Goal: Navigation & Orientation: Find specific page/section

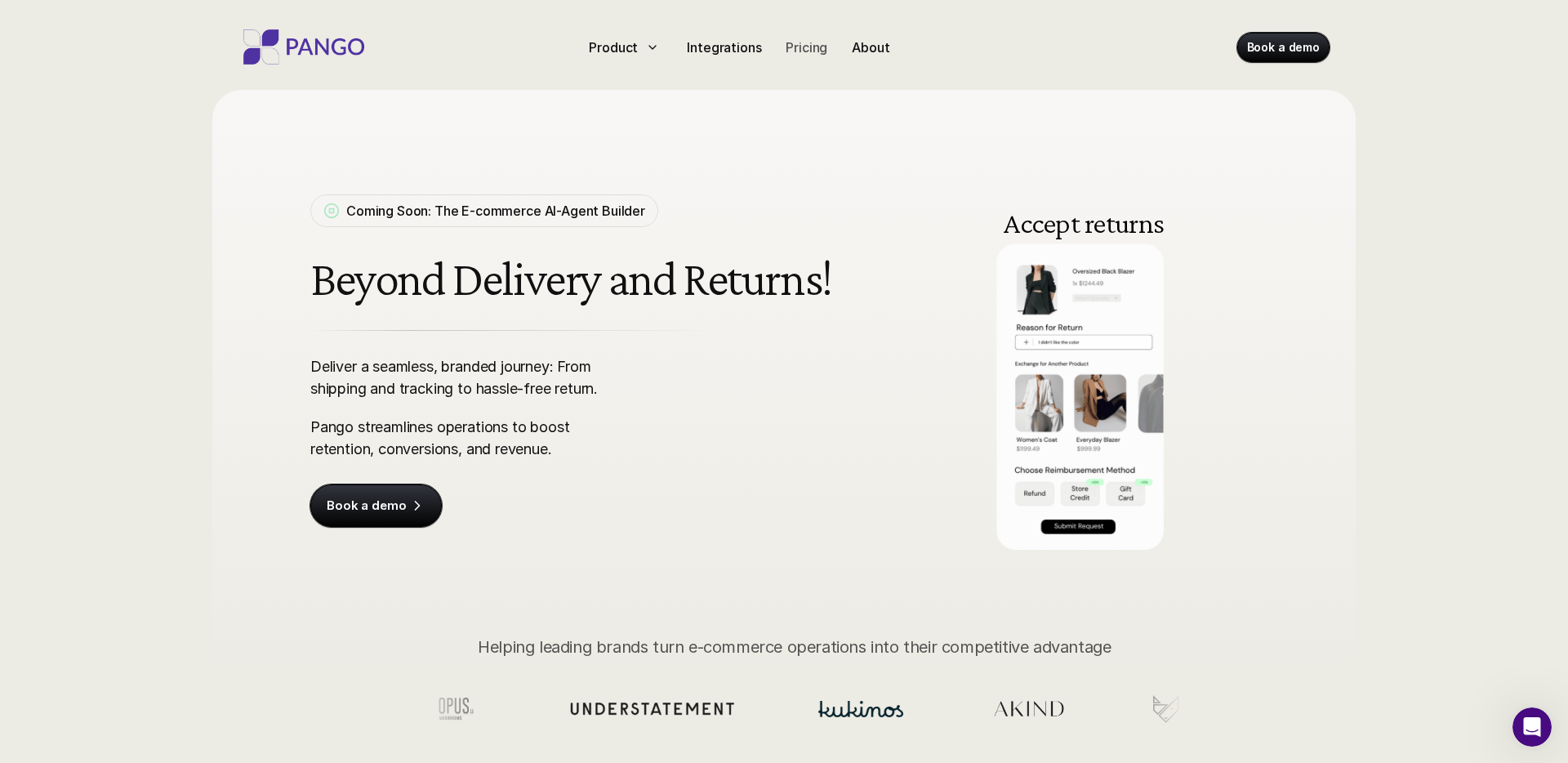
drag, startPoint x: 797, startPoint y: 35, endPoint x: 805, endPoint y: 48, distance: 15.3
click at [797, 35] on div "Pricing" at bounding box center [806, 48] width 54 height 26
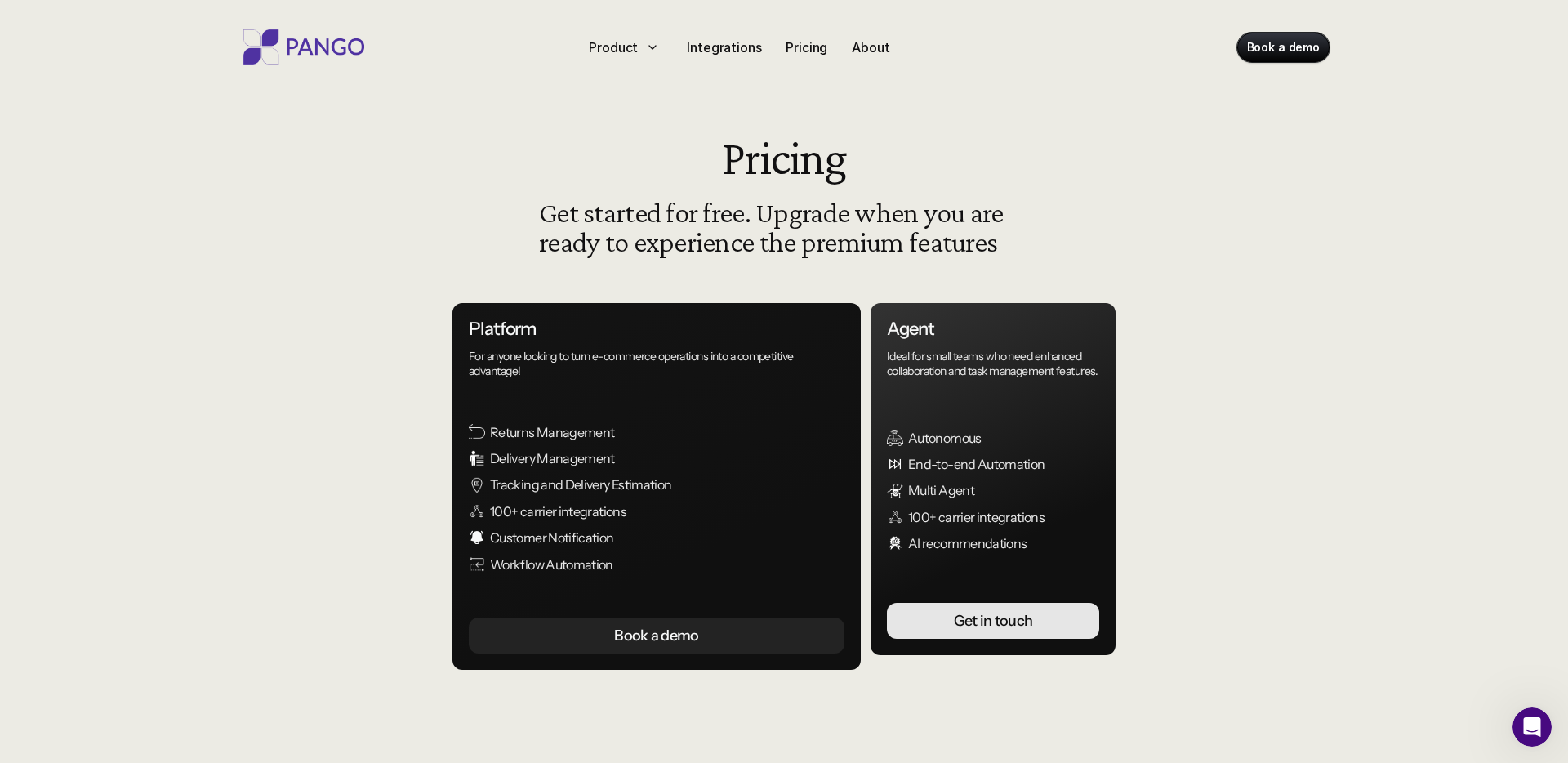
click at [776, 50] on div "Product Integrations Pricing About" at bounding box center [772, 48] width 380 height 26
click at [714, 51] on p "Integrations" at bounding box center [724, 48] width 74 height 20
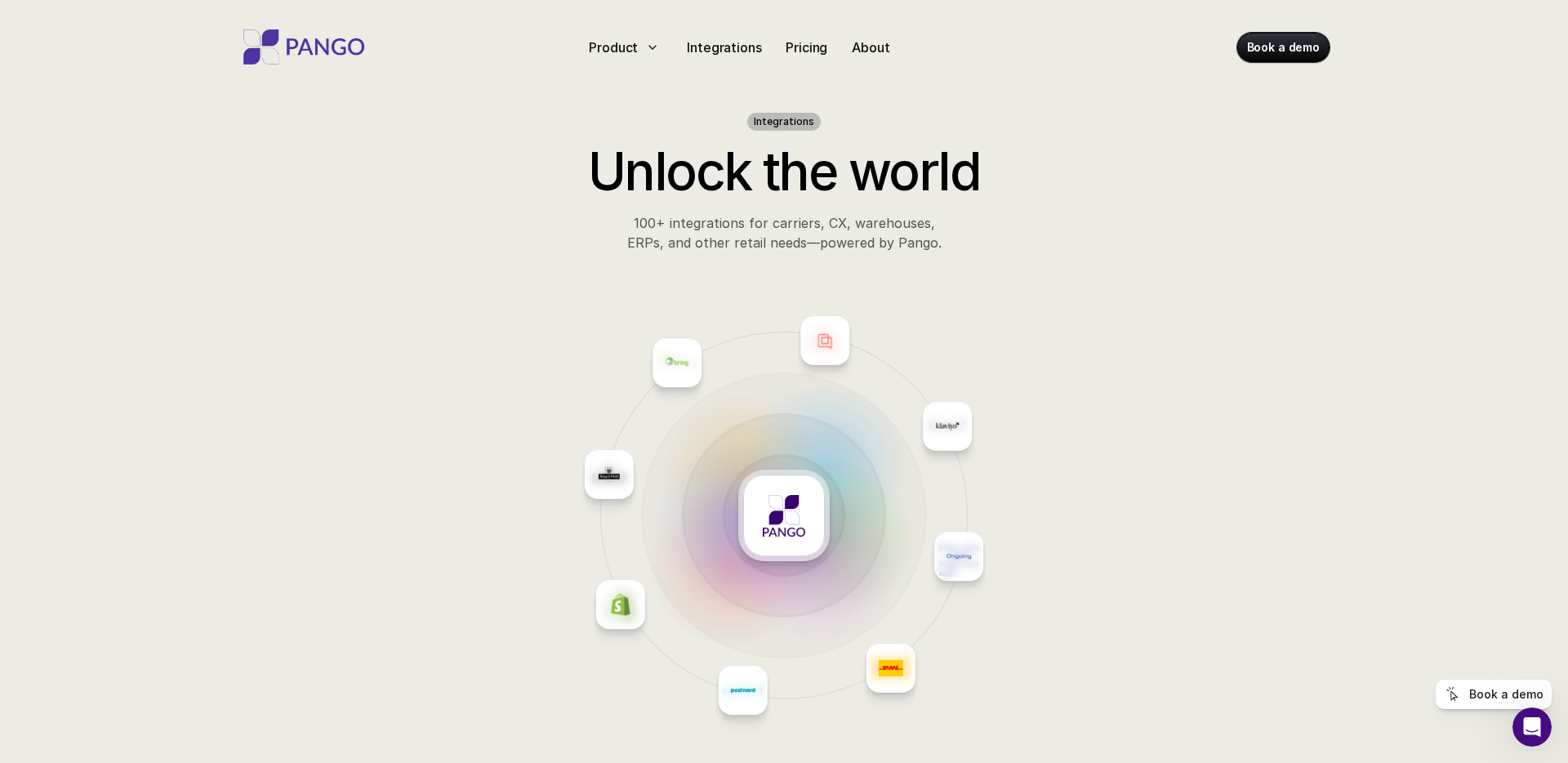
click at [670, 50] on div "Product Integrations Pricing About" at bounding box center [772, 48] width 380 height 26
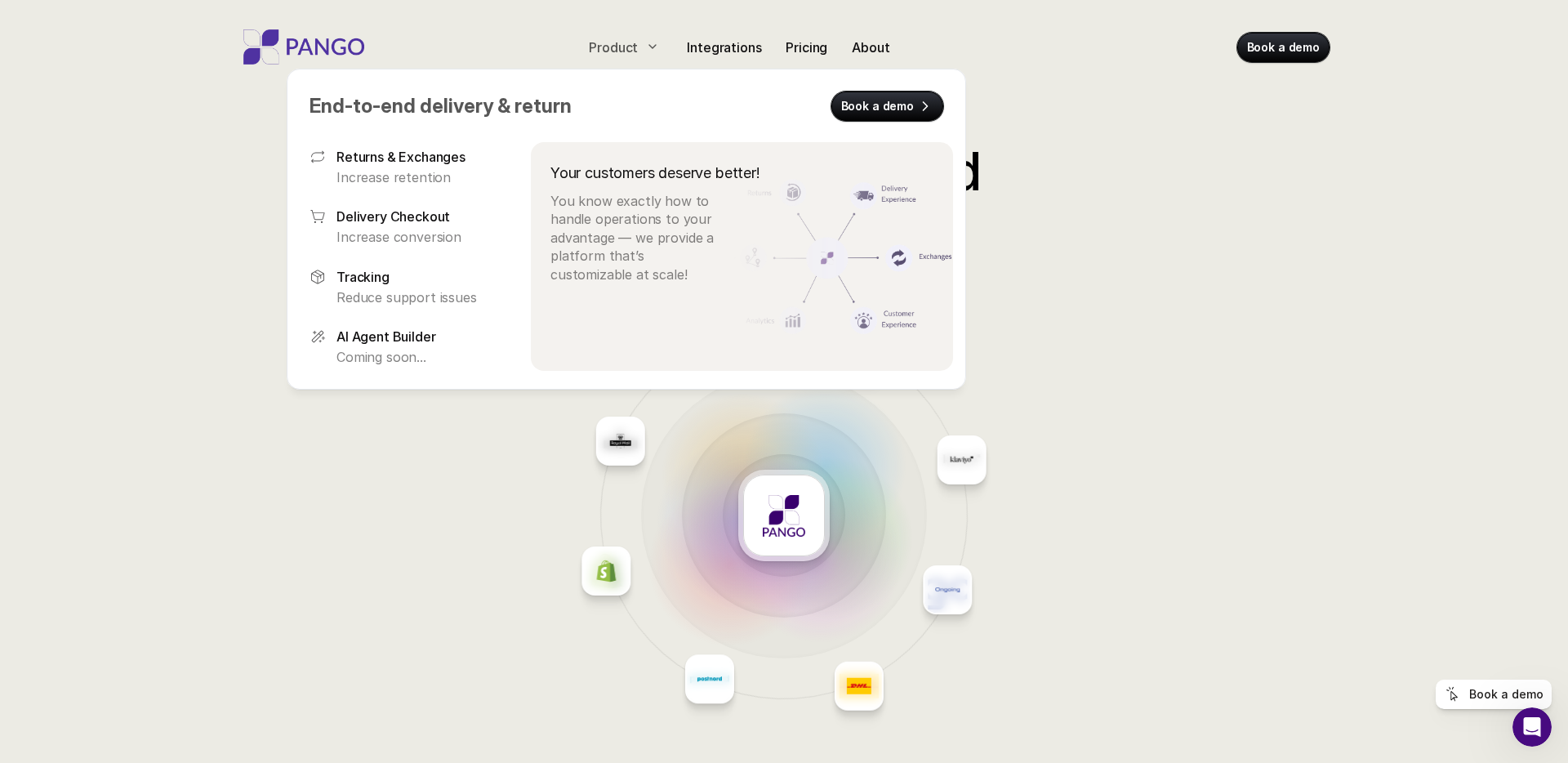
click at [655, 49] on icon at bounding box center [653, 47] width 13 height 13
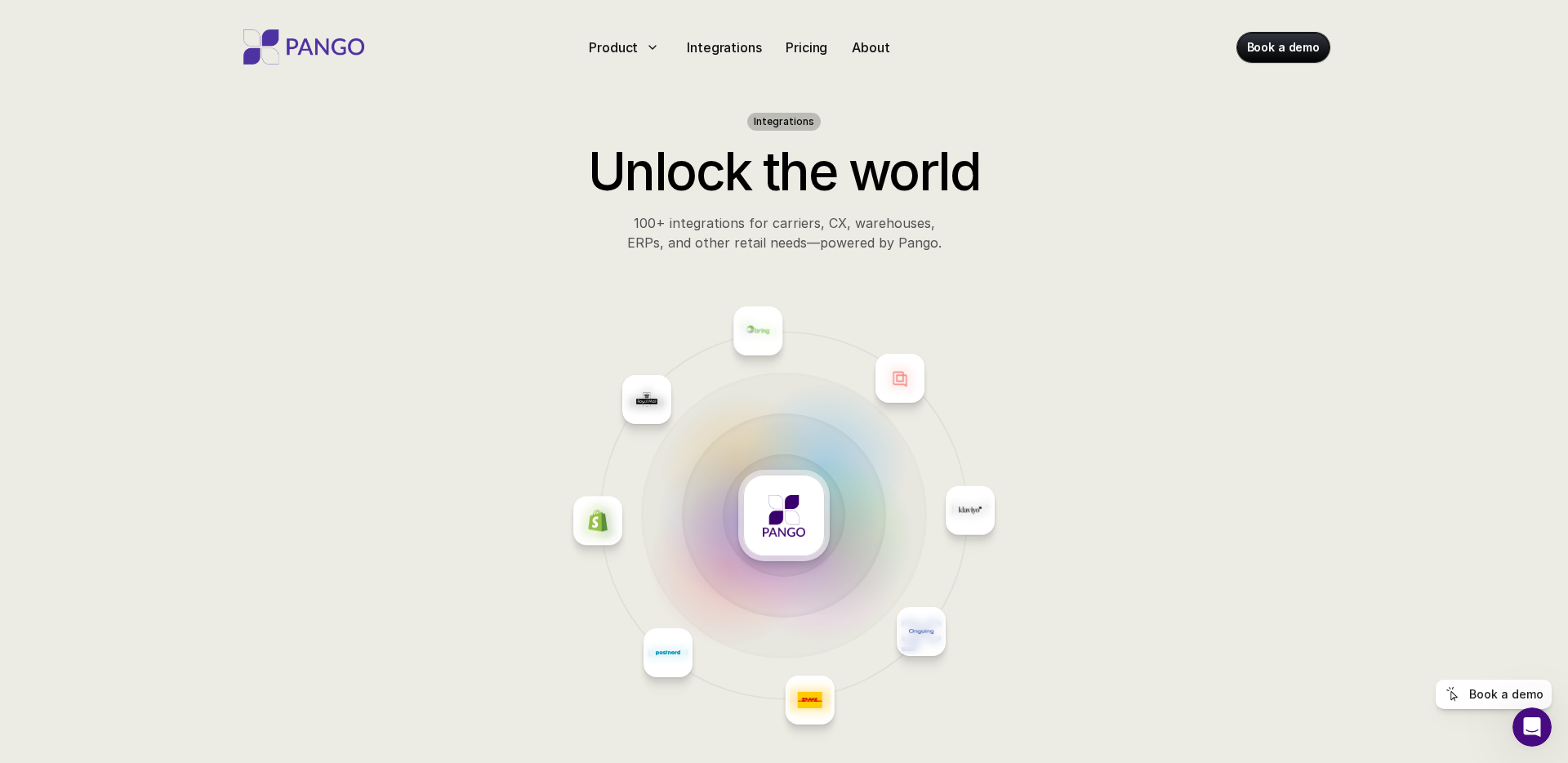
click at [304, 54] on img at bounding box center [303, 47] width 131 height 35
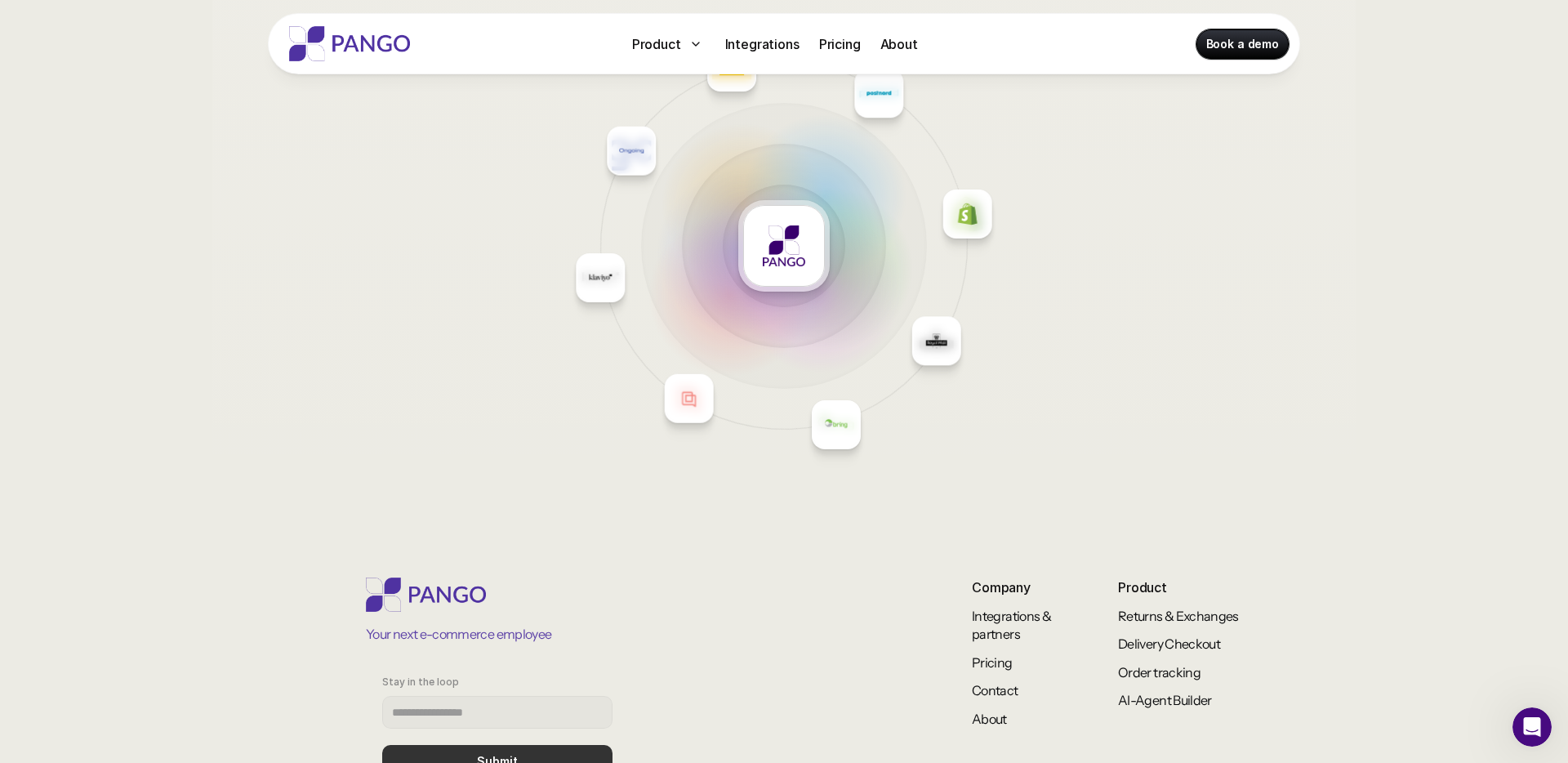
scroll to position [7030, 0]
